Goal: Contribute content: Add original content to the website for others to see

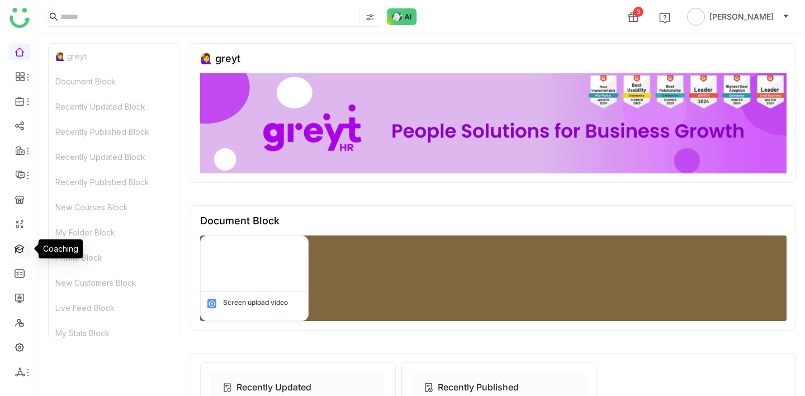
click at [16, 243] on link at bounding box center [20, 248] width 10 height 10
click at [17, 253] on link at bounding box center [20, 248] width 10 height 10
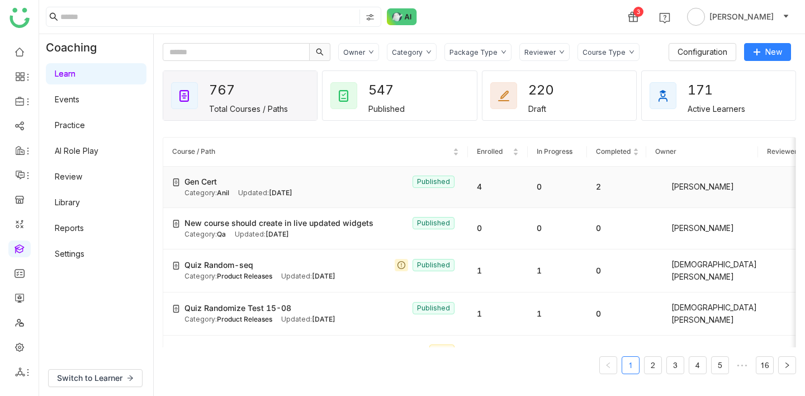
click at [260, 185] on div "Gen Cert Published" at bounding box center [322, 182] width 275 height 12
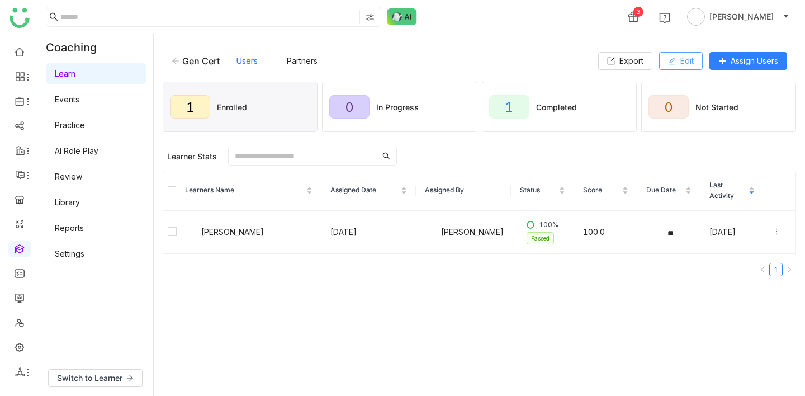
click at [692, 58] on button "Edit" at bounding box center [681, 61] width 44 height 18
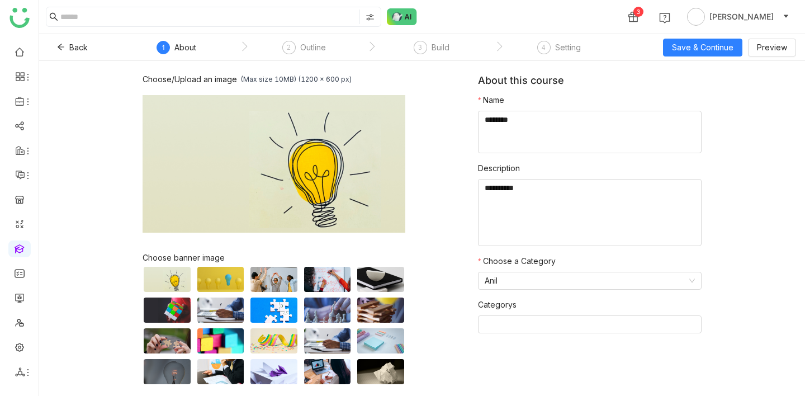
click at [452, 49] on nz-step "3 Build" at bounding box center [432, 51] width 128 height 20
click at [437, 50] on div "Build" at bounding box center [441, 47] width 18 height 13
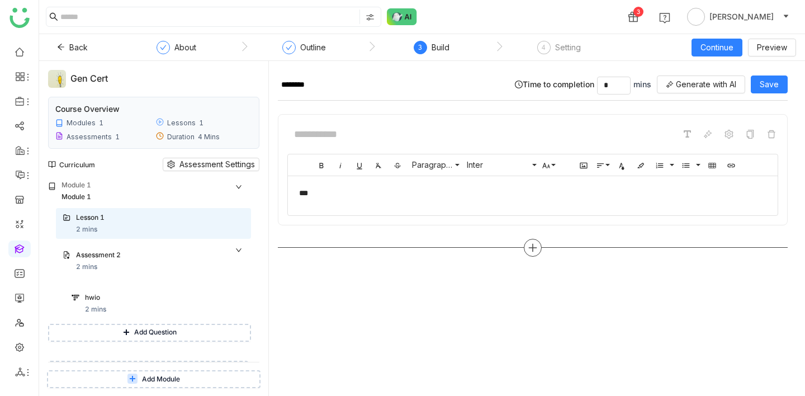
click at [533, 245] on icon at bounding box center [533, 248] width 10 height 10
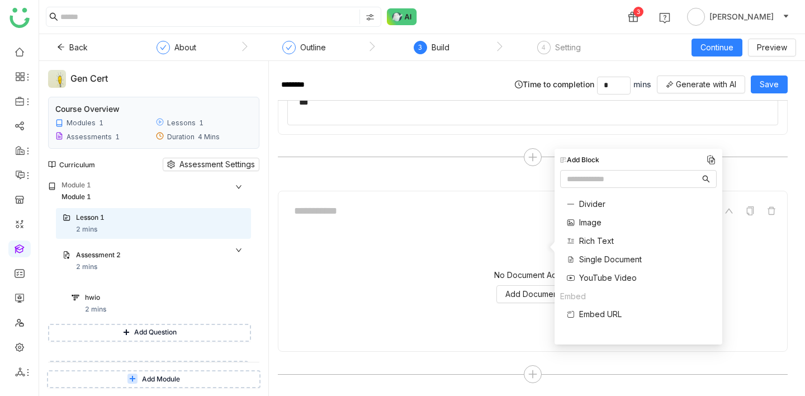
scroll to position [92, 0]
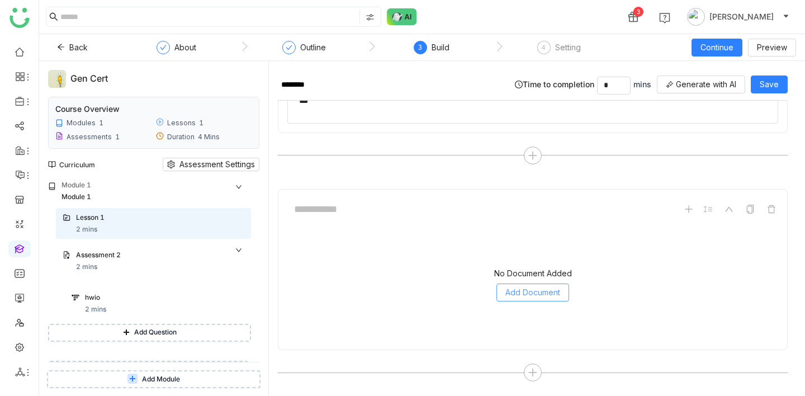
click at [551, 286] on span "Add Document" at bounding box center [533, 292] width 55 height 12
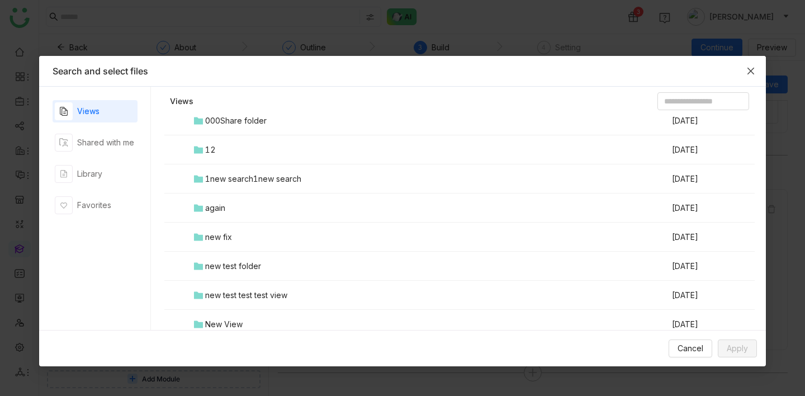
scroll to position [0, 0]
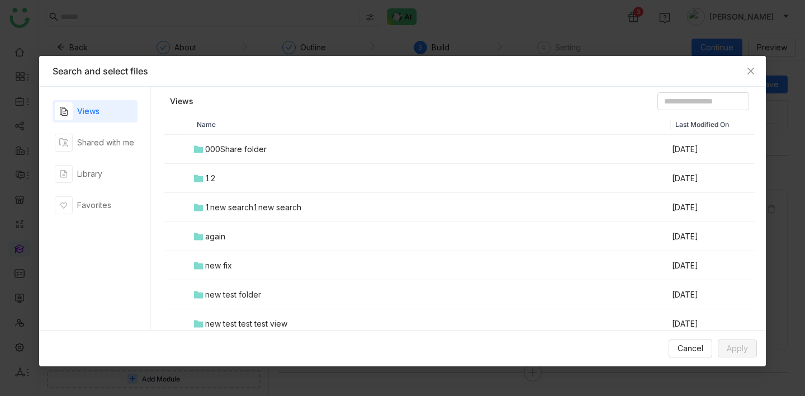
click at [219, 241] on div "again" at bounding box center [215, 236] width 20 height 12
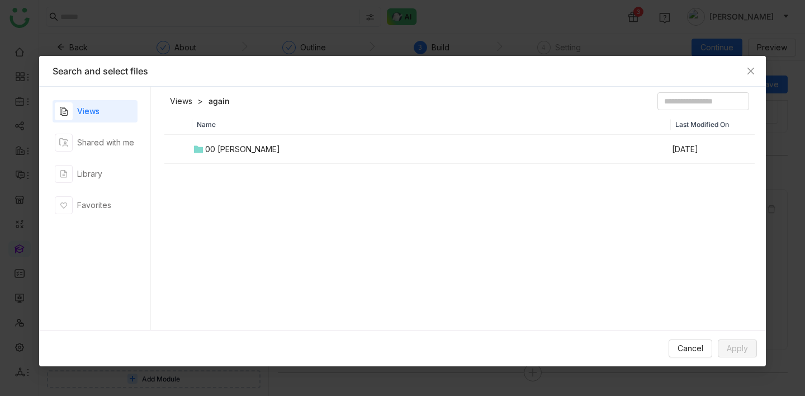
click at [210, 150] on div "00 Arif Folder" at bounding box center [242, 149] width 75 height 12
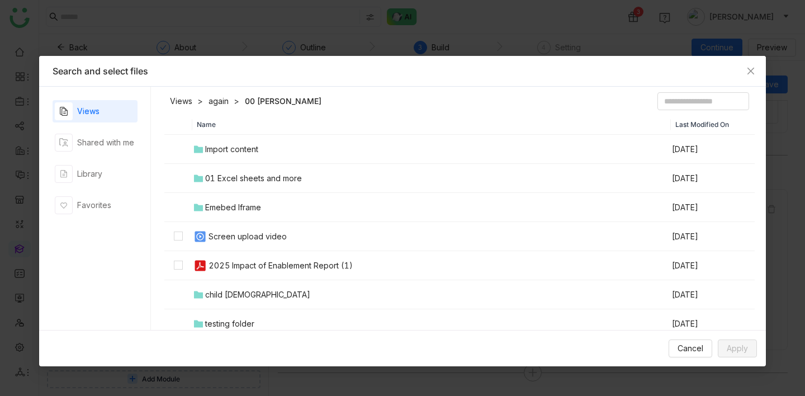
click at [256, 258] on td "2025 Impact of Enablement Report (1)" at bounding box center [431, 265] width 479 height 29
click at [746, 346] on span "Apply" at bounding box center [737, 348] width 21 height 12
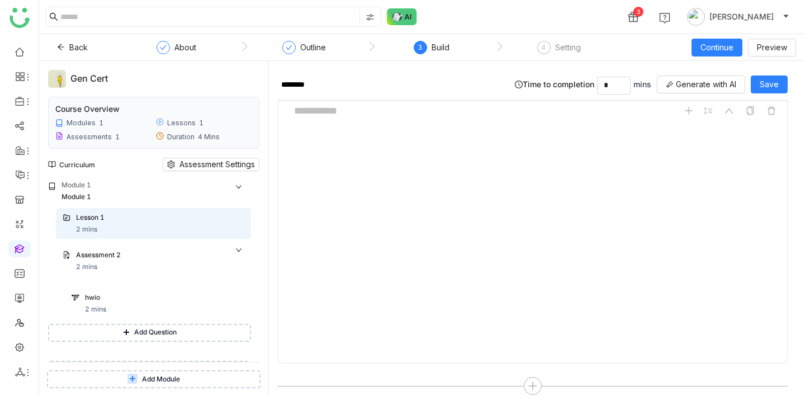
scroll to position [204, 0]
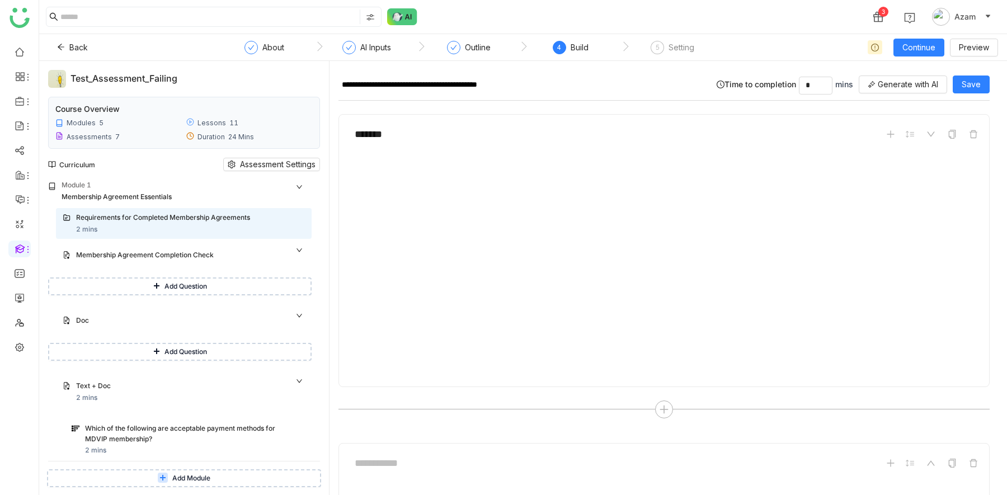
type input "*"
click at [662, 207] on div at bounding box center [664, 209] width 18 height 18
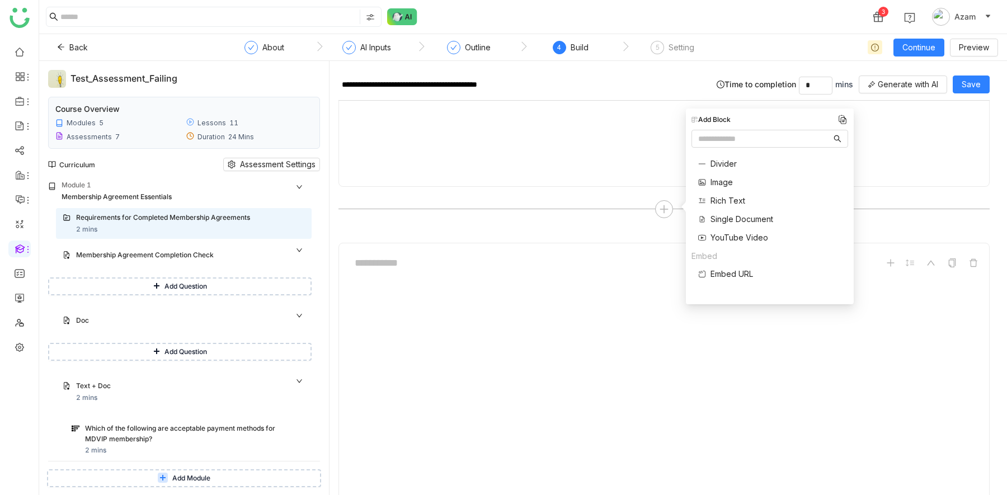
click at [735, 215] on span "Single Document" at bounding box center [741, 219] width 63 height 12
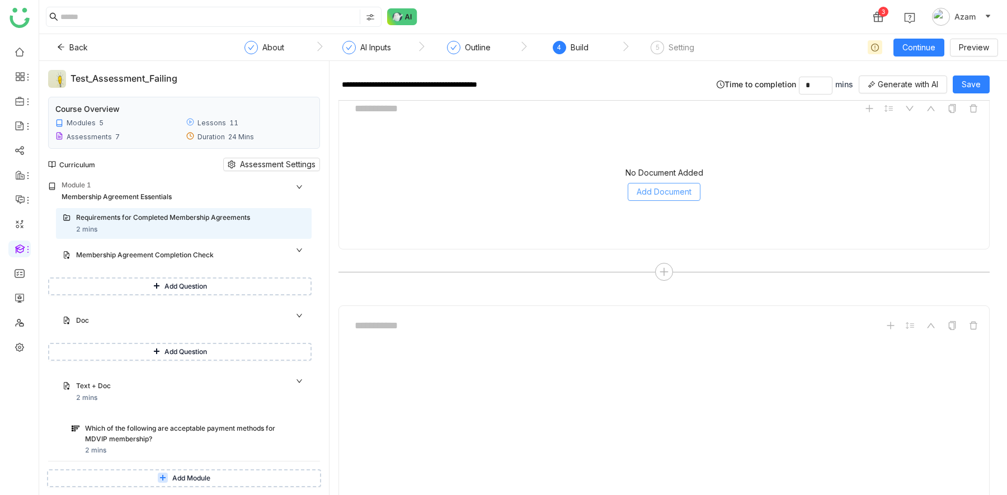
click at [691, 194] on span "Add Document" at bounding box center [664, 192] width 55 height 12
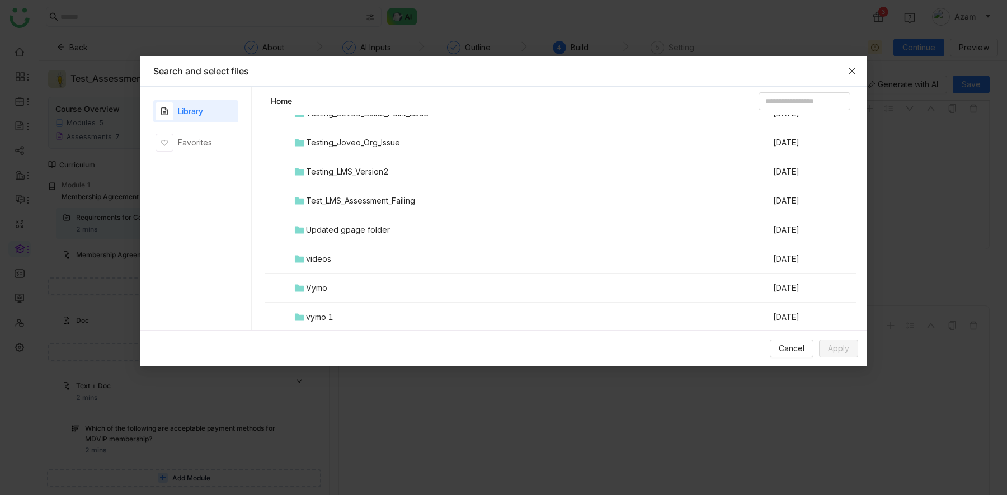
scroll to position [1431, 0]
click at [395, 202] on div "Test_LMS_Assessment_Failing" at bounding box center [360, 202] width 109 height 12
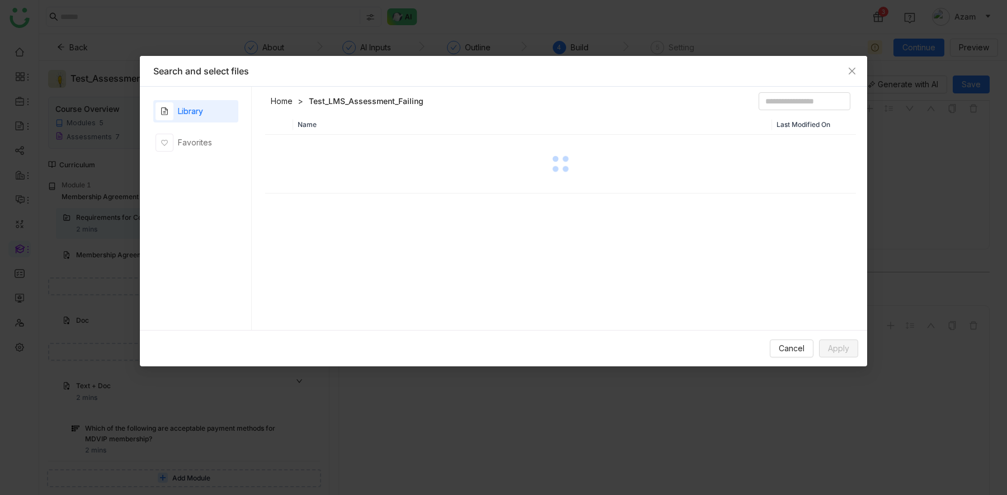
scroll to position [0, 0]
click at [320, 153] on div "Part #9" at bounding box center [322, 149] width 27 height 12
click at [822, 346] on button "Apply" at bounding box center [838, 349] width 39 height 18
